Goal: Communication & Community: Answer question/provide support

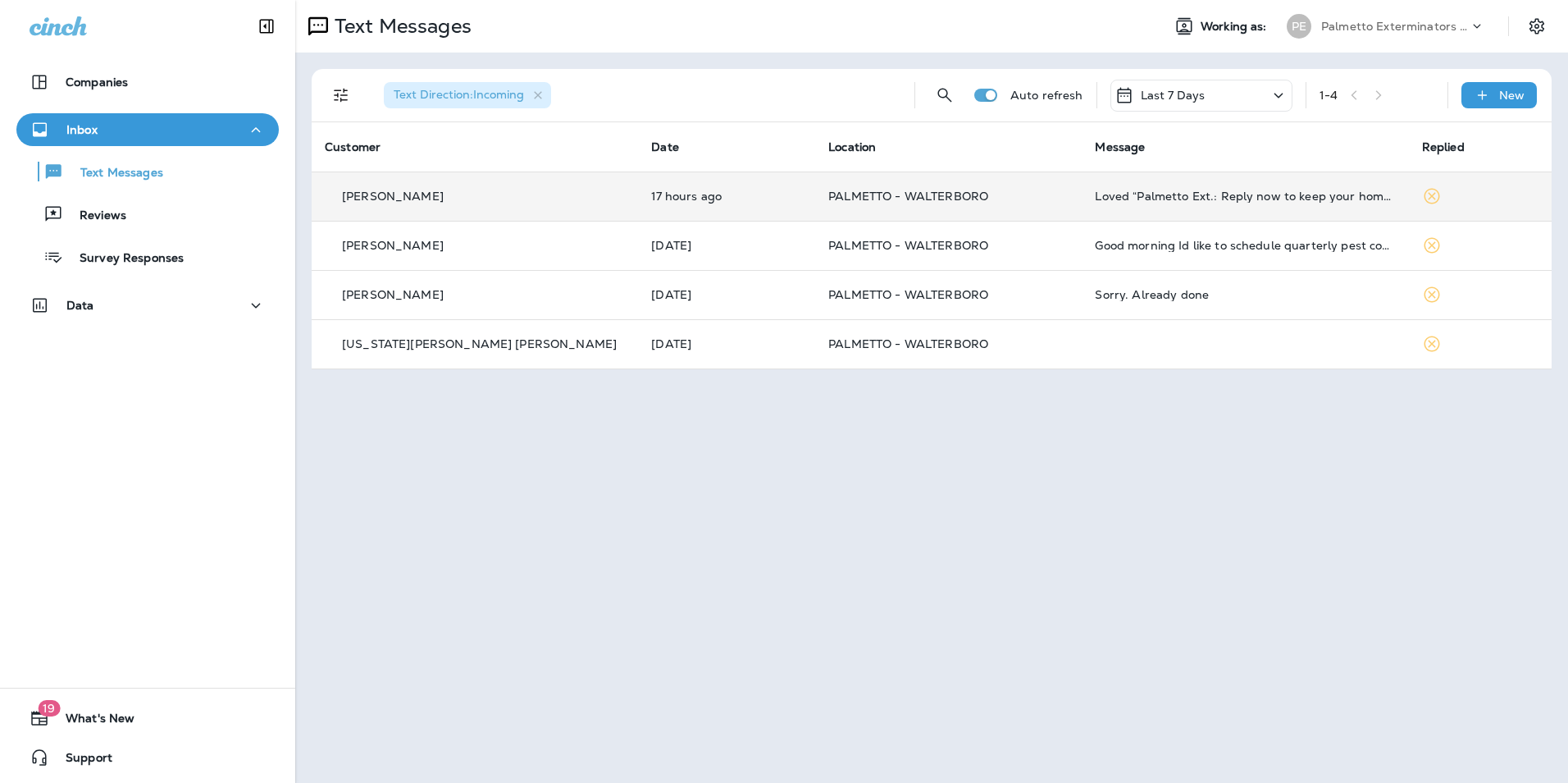
click at [1090, 208] on td "Loved “Palmetto Ext.: Reply now to keep your home safe from pests with Quarterl…" at bounding box center [1245, 196] width 326 height 49
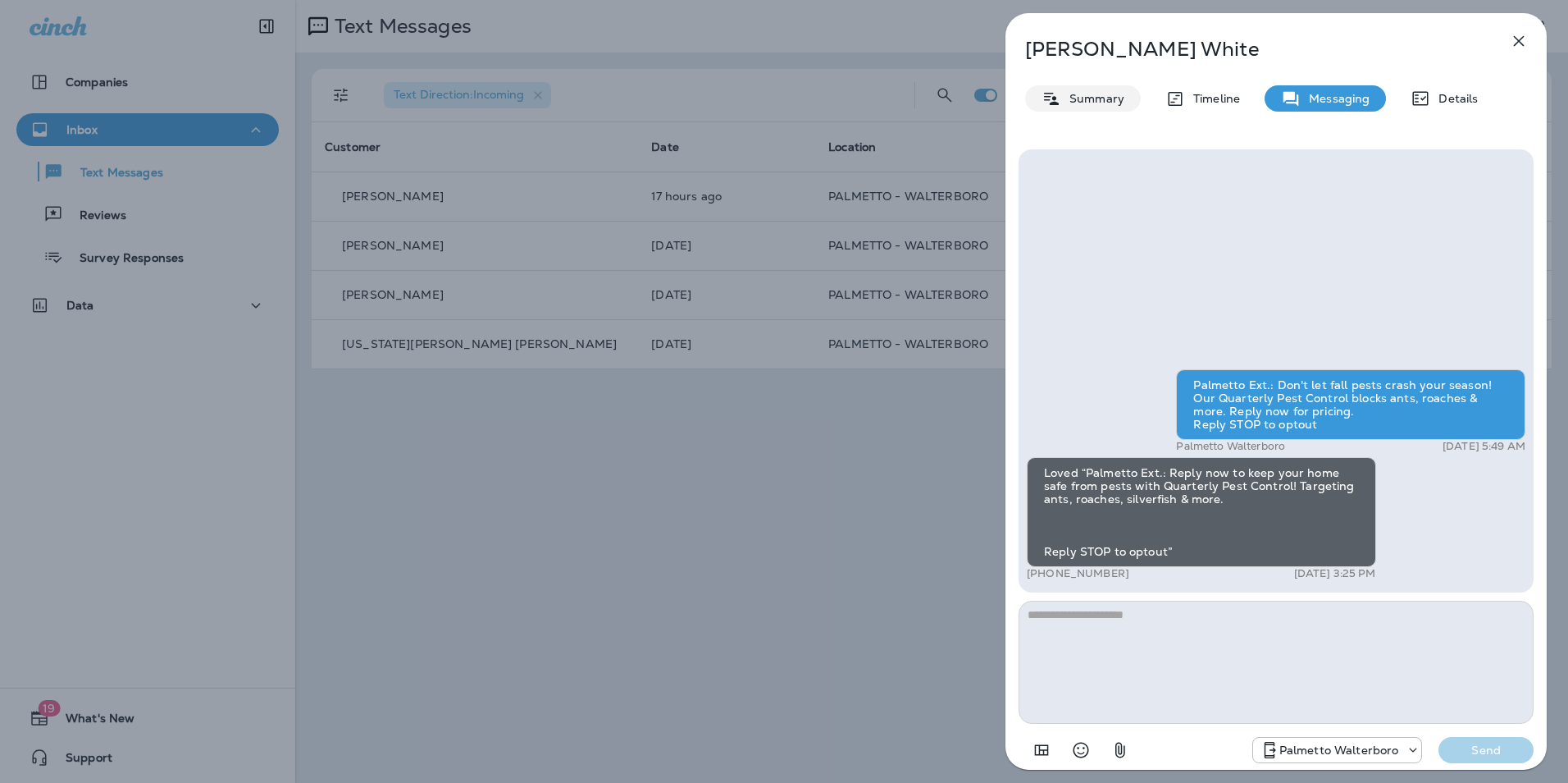
click at [1076, 97] on p "Summary" at bounding box center [1093, 99] width 63 height 14
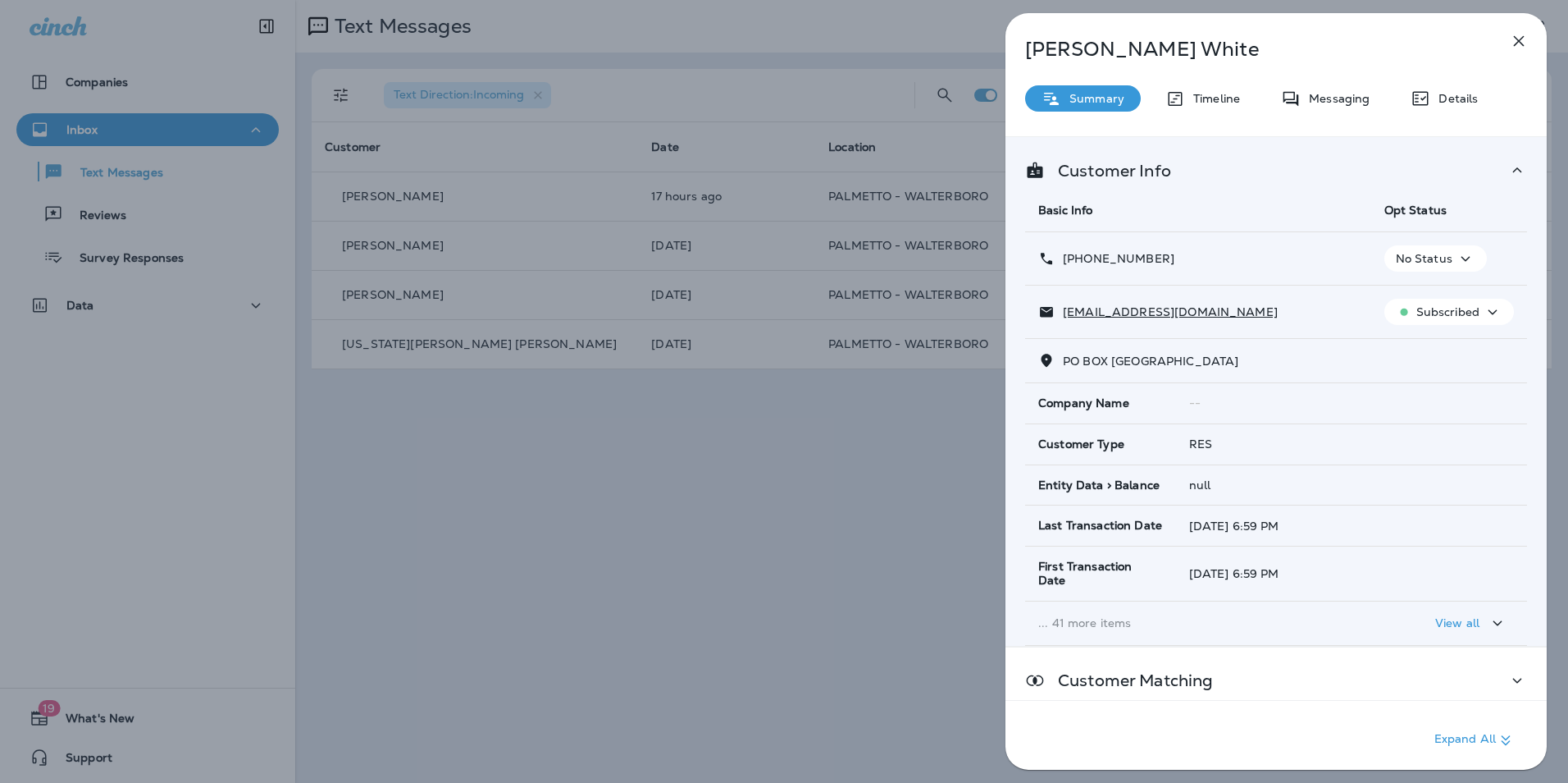
drag, startPoint x: 1134, startPoint y: 315, endPoint x: 1234, endPoint y: 290, distance: 103.1
click at [1234, 290] on td "[EMAIL_ADDRESS][DOMAIN_NAME]" at bounding box center [1199, 312] width 347 height 53
click at [1356, 103] on p "Messaging" at bounding box center [1336, 99] width 69 height 14
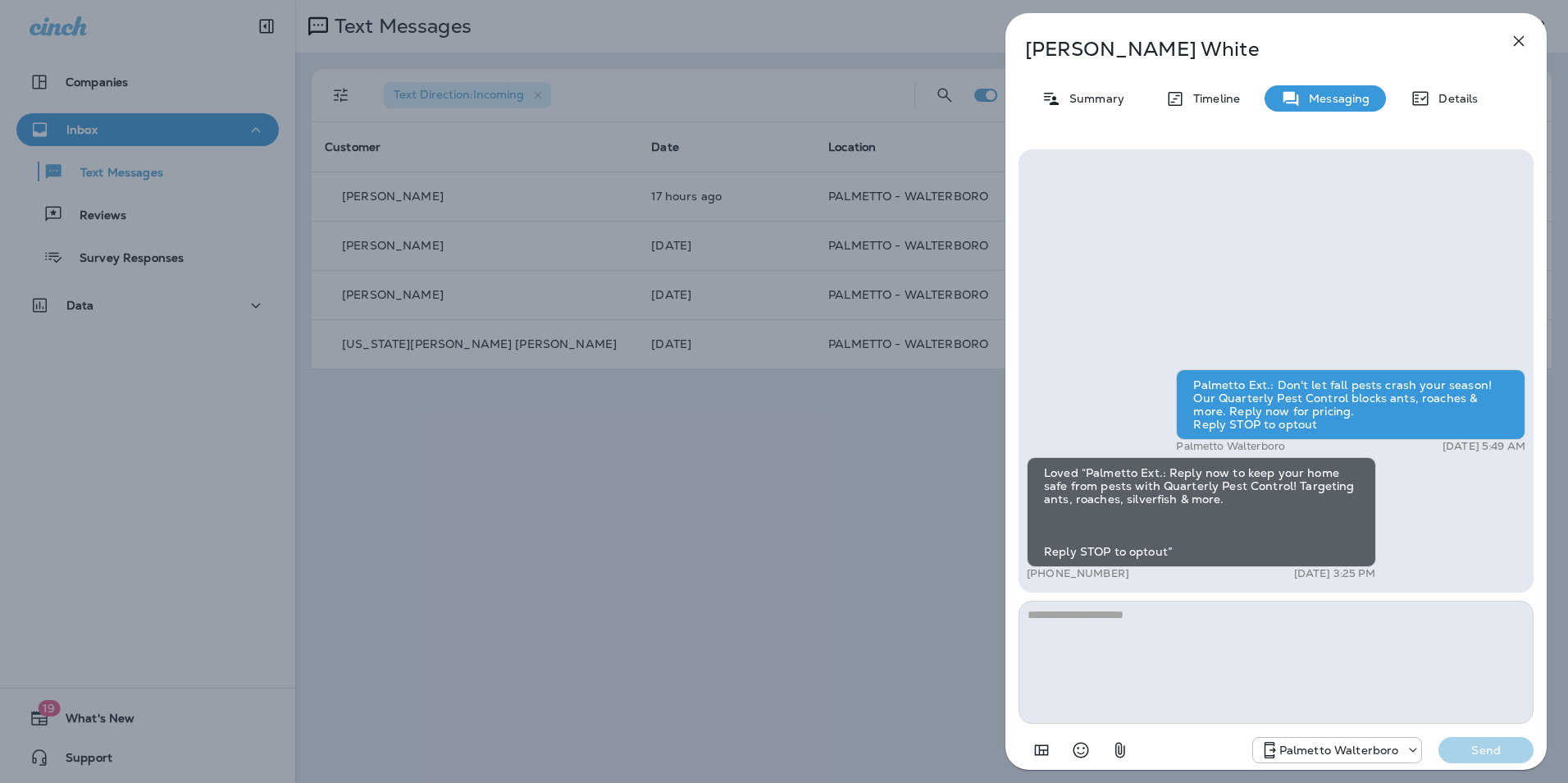
click at [1119, 632] on textarea at bounding box center [1276, 662] width 515 height 123
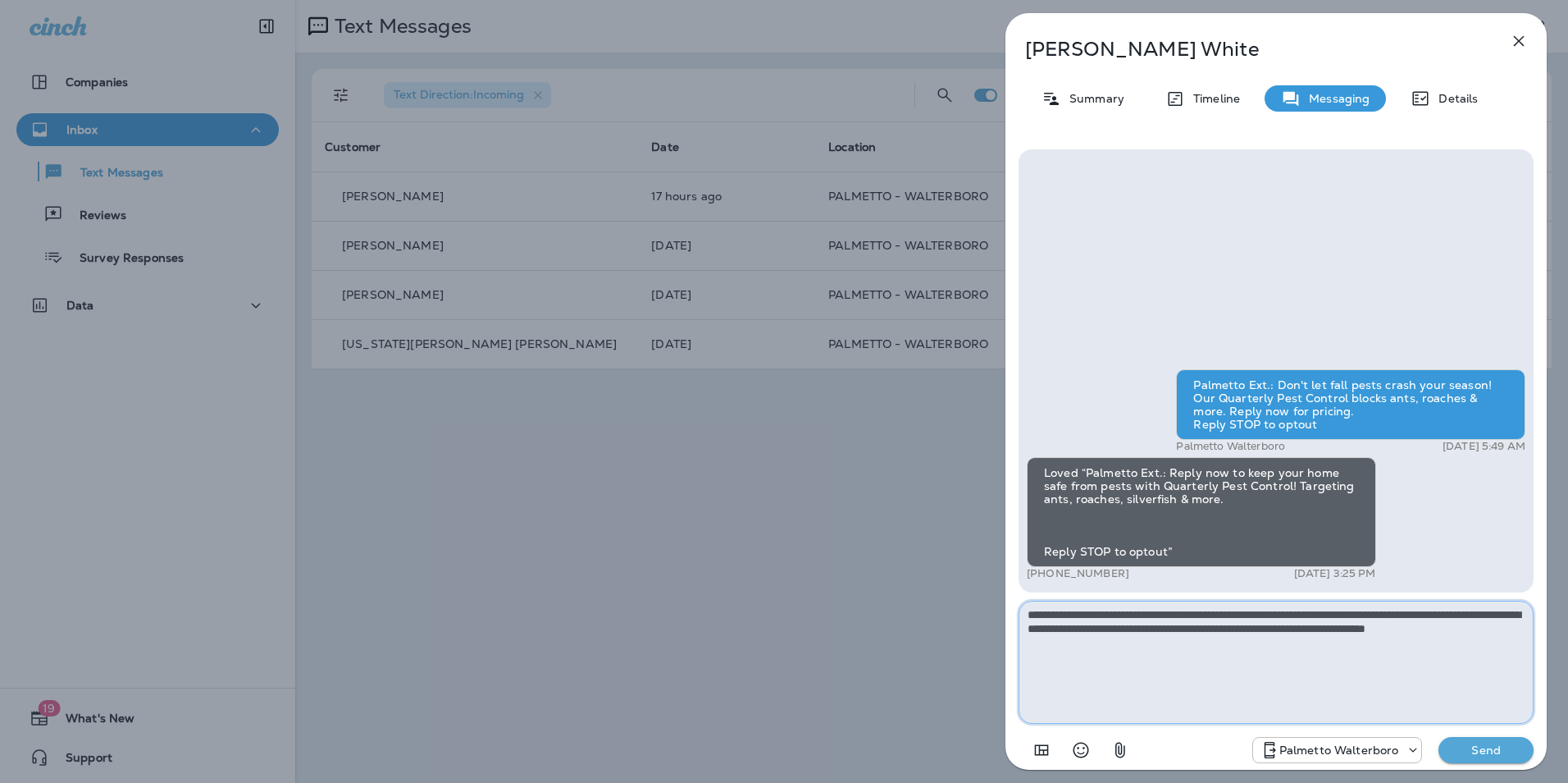
type textarea "**********"
click at [1482, 757] on p "Send" at bounding box center [1487, 749] width 69 height 14
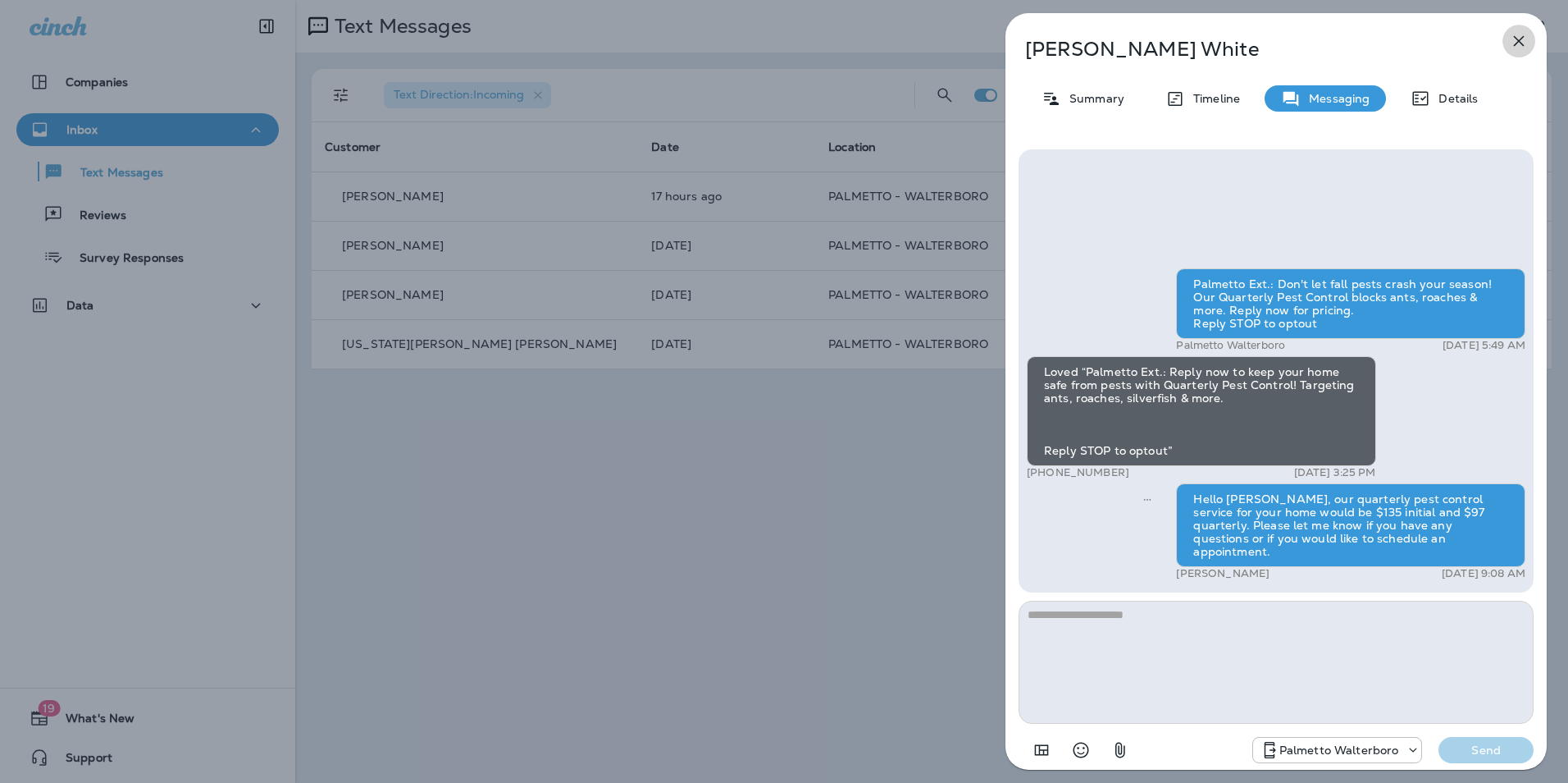
click at [1526, 41] on icon "button" at bounding box center [1519, 41] width 19 height 19
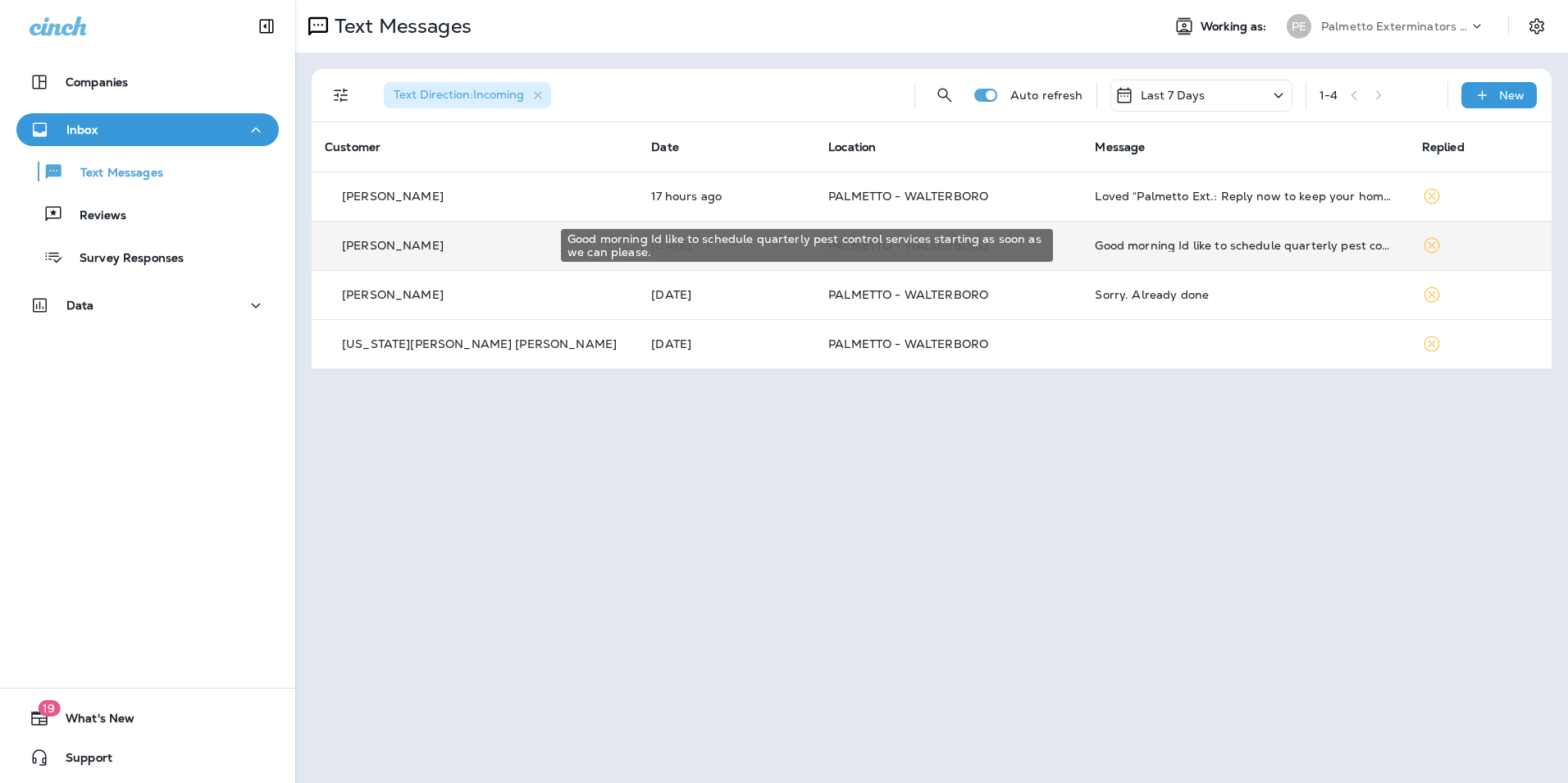
click at [1224, 249] on div "Good morning Id like to schedule quarterly pest control services starting as so…" at bounding box center [1245, 245] width 300 height 14
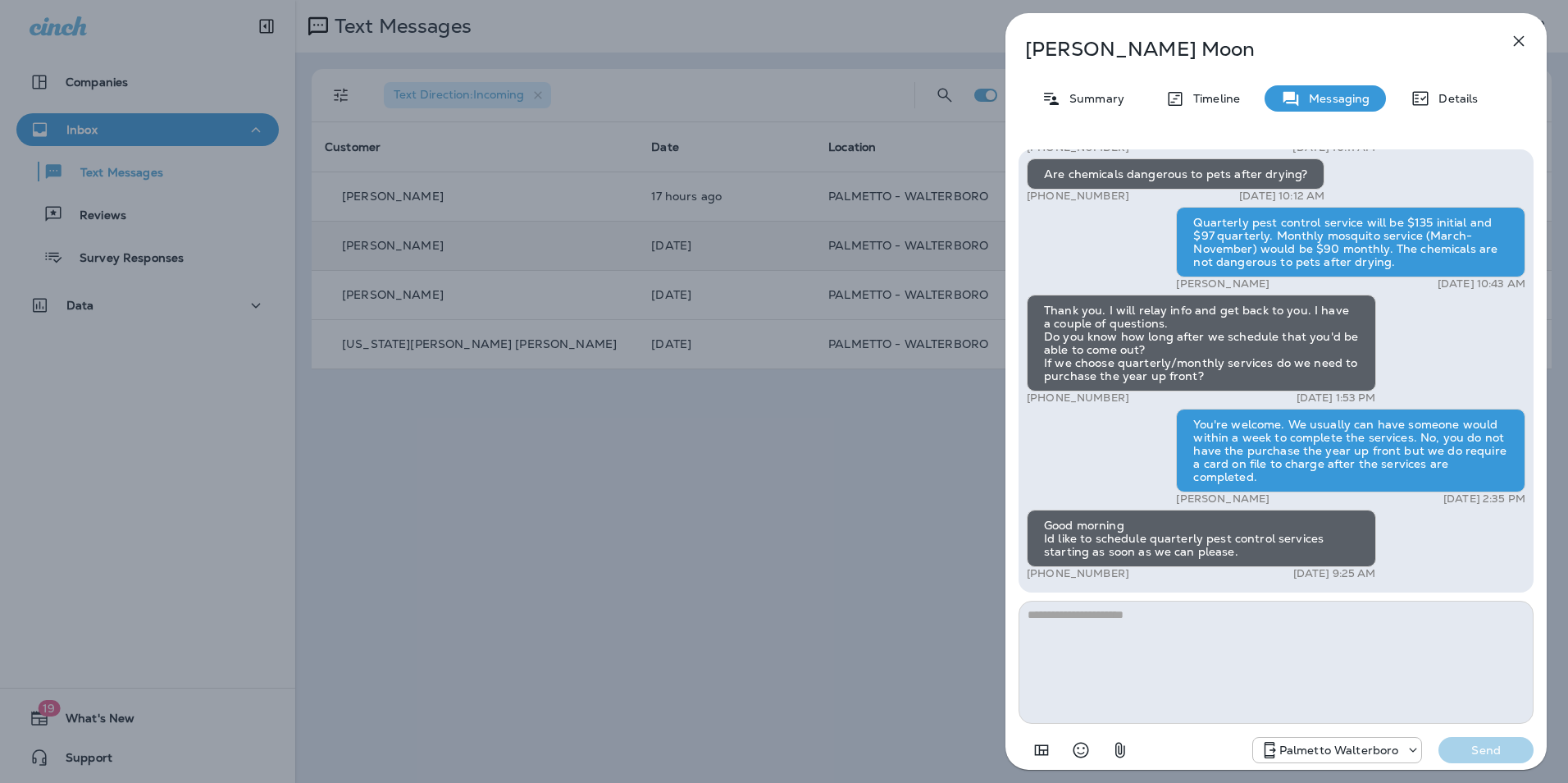
click at [1524, 42] on icon "button" at bounding box center [1519, 41] width 19 height 19
